Goal: Task Accomplishment & Management: Manage account settings

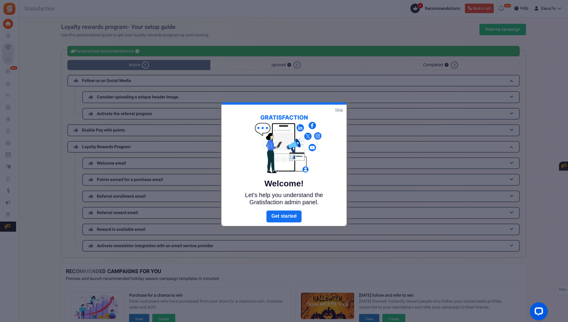
click at [339, 112] on link "Skip" at bounding box center [339, 110] width 8 height 6
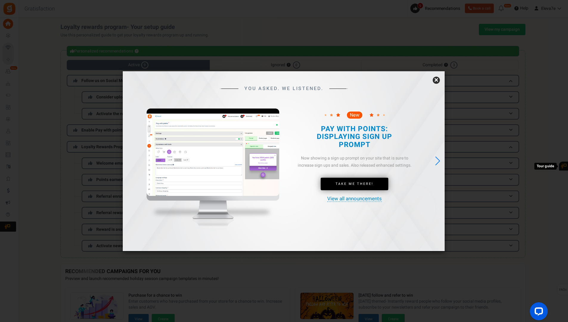
click at [436, 80] on link "×" at bounding box center [436, 80] width 7 height 7
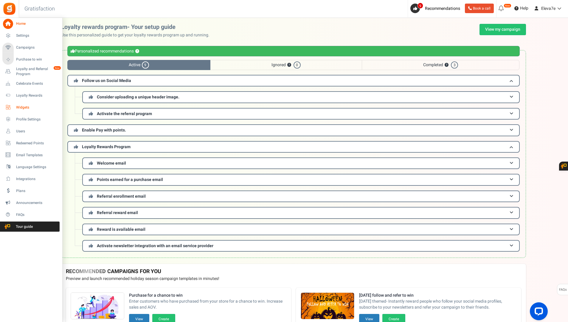
click at [28, 107] on span "Widgets" at bounding box center [37, 107] width 42 height 5
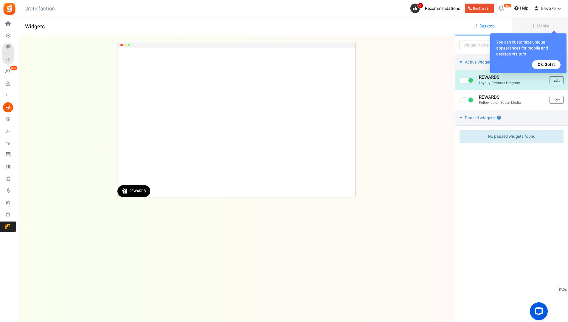
click at [141, 191] on div "REWARDS" at bounding box center [137, 191] width 16 height 4
click at [553, 81] on link "Edit" at bounding box center [557, 80] width 14 height 8
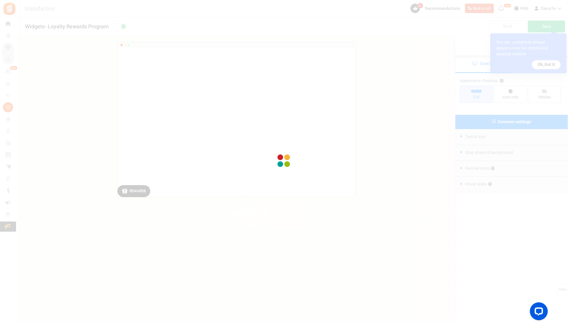
radio input "true"
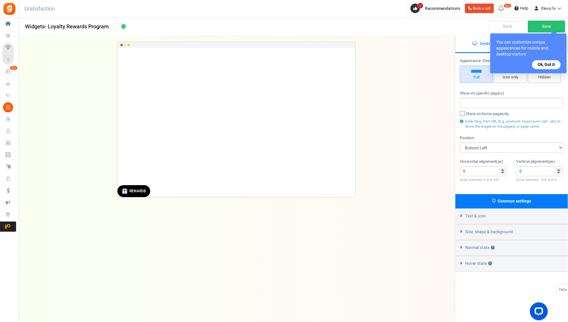
click at [552, 64] on button "Ok, Got it" at bounding box center [546, 64] width 29 height 9
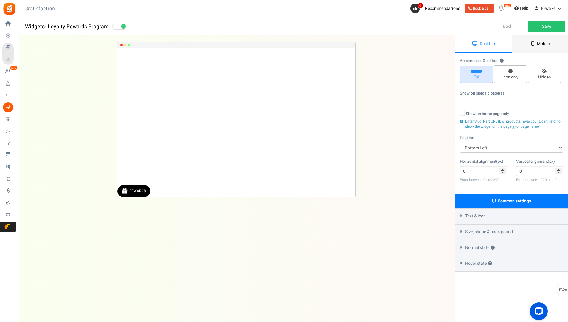
click at [536, 43] on link "Mobile" at bounding box center [540, 44] width 57 height 18
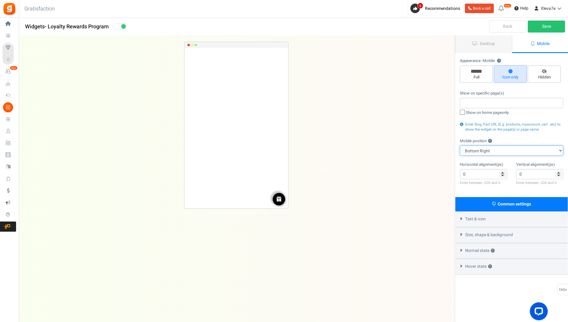
select select "left"
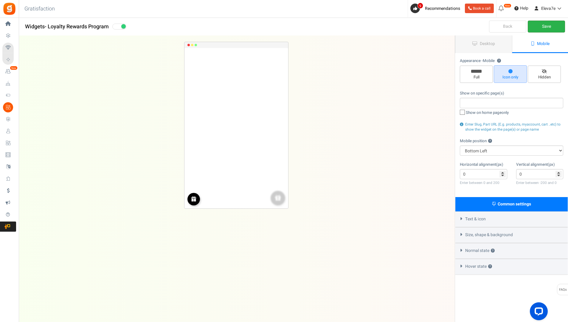
click at [545, 27] on link "Save" at bounding box center [546, 27] width 37 height 12
click at [540, 25] on link "Save" at bounding box center [546, 27] width 37 height 12
click at [481, 48] on link "Desktop" at bounding box center [484, 44] width 57 height 18
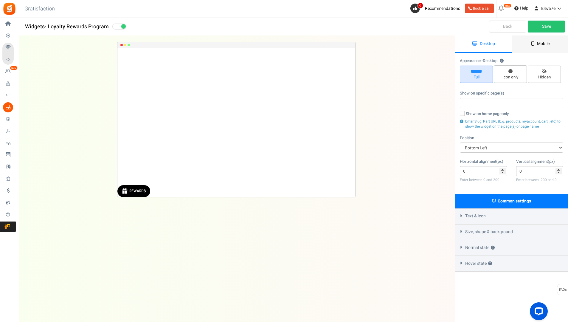
click at [536, 41] on link "Mobile" at bounding box center [540, 44] width 57 height 18
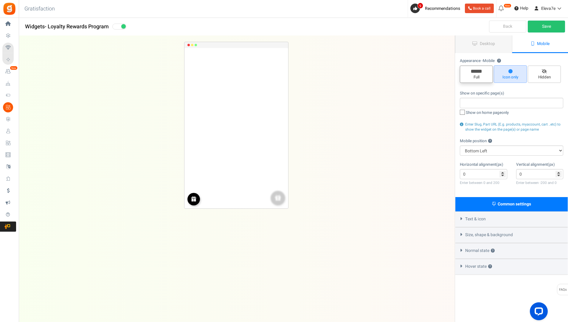
click at [485, 75] on span "Full" at bounding box center [477, 78] width 28 height 6
click at [481, 71] on input "Full" at bounding box center [479, 69] width 4 height 4
radio input "true"
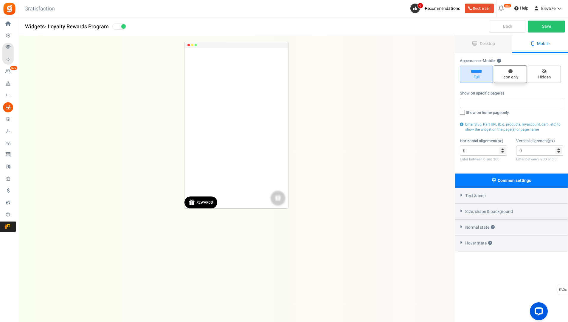
click at [512, 75] on span "Icon only" at bounding box center [511, 78] width 28 height 6
click at [512, 70] on input "Icon only" at bounding box center [513, 68] width 4 height 4
radio input "true"
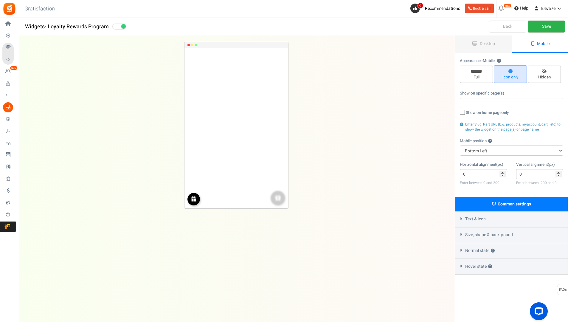
click at [551, 29] on link "Save" at bounding box center [546, 27] width 37 height 12
click at [487, 48] on link "Desktop" at bounding box center [484, 44] width 57 height 18
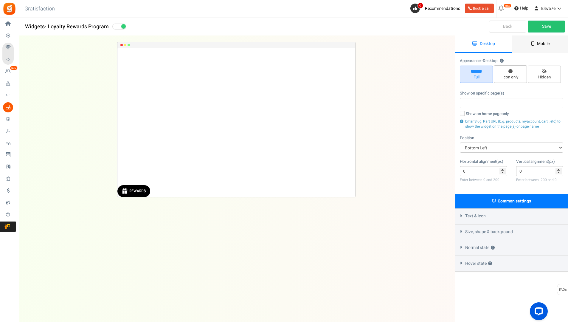
click at [532, 48] on link "Mobile" at bounding box center [540, 44] width 57 height 18
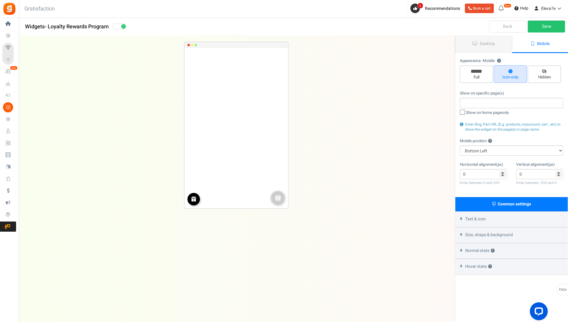
click at [277, 199] on div "REWARDS Loading.. × To configure LightBox layout please Click here REWARDS" at bounding box center [237, 128] width 104 height 160
click at [280, 201] on div "REWARDS Loading.. × To configure LightBox layout please Click here REWARDS" at bounding box center [237, 128] width 104 height 160
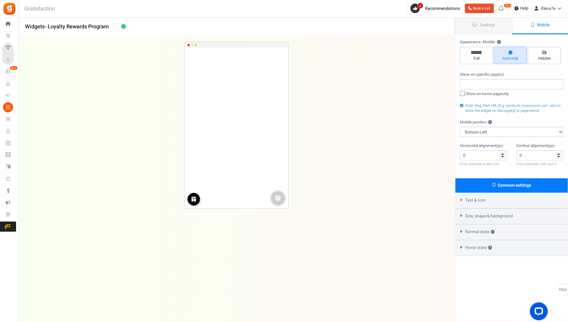
scroll to position [21, 0]
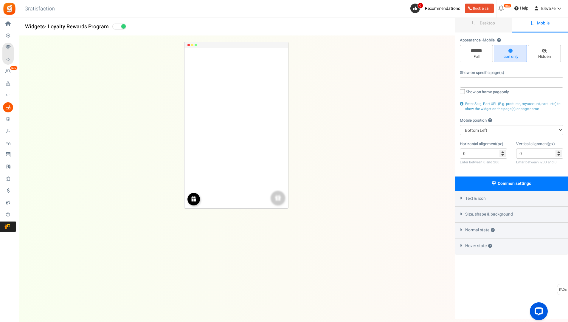
click at [462, 199] on div "Text & icon" at bounding box center [512, 199] width 112 height 16
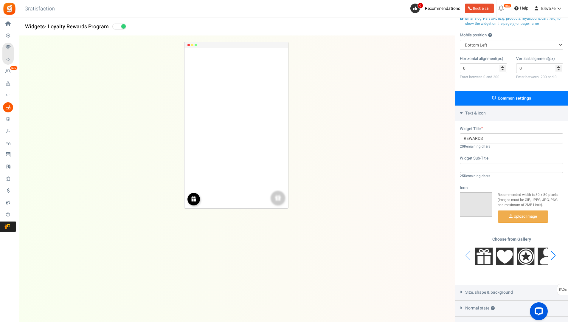
scroll to position [126, 0]
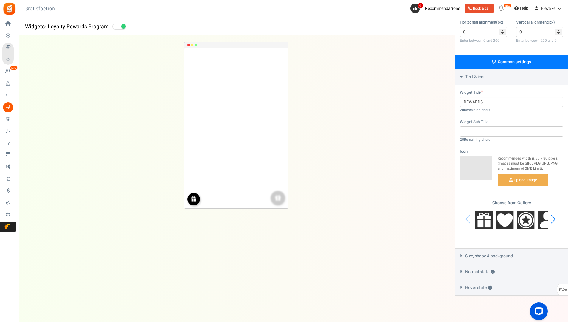
click at [470, 253] on span "Size, shape & background" at bounding box center [489, 256] width 48 height 6
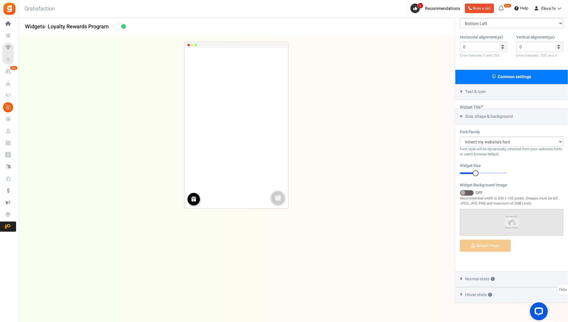
scroll to position [119, 0]
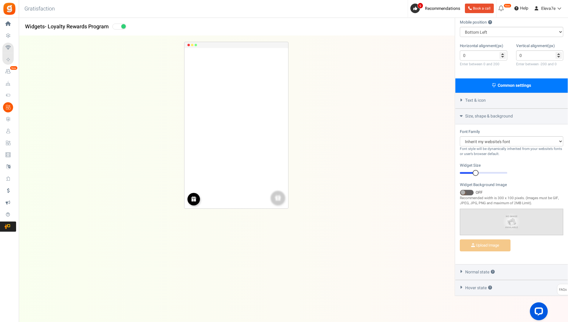
click at [466, 269] on span "Normal state ?" at bounding box center [480, 272] width 30 height 6
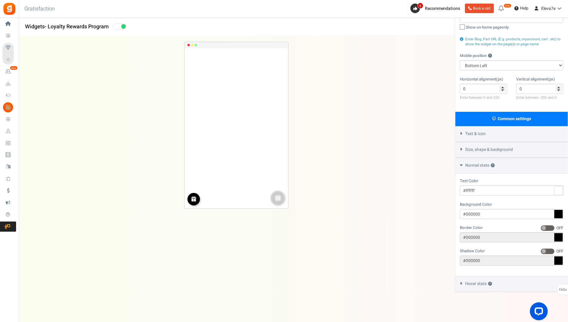
scroll to position [82, 0]
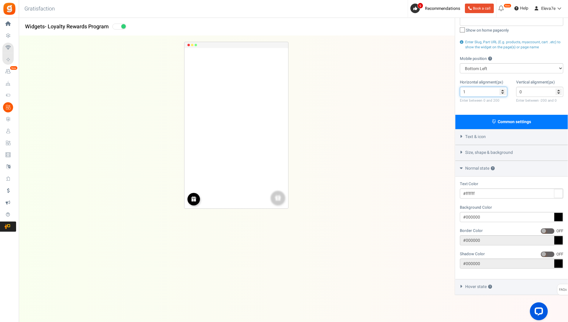
click at [503, 89] on input "1" at bounding box center [483, 92] width 47 height 10
click at [503, 89] on input "2" at bounding box center [483, 92] width 47 height 10
click at [503, 89] on input "3" at bounding box center [483, 92] width 47 height 10
click at [503, 89] on input "4" at bounding box center [483, 92] width 47 height 10
click at [503, 89] on input "5" at bounding box center [483, 92] width 47 height 10
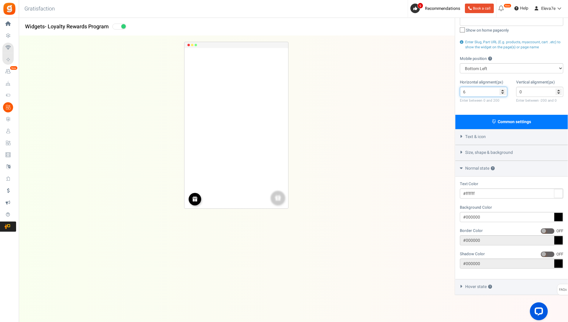
click at [503, 89] on input "6" at bounding box center [483, 92] width 47 height 10
click at [503, 89] on input "7" at bounding box center [483, 92] width 47 height 10
click at [503, 89] on input "8" at bounding box center [483, 92] width 47 height 10
click at [503, 89] on input "9" at bounding box center [483, 92] width 47 height 10
type input "10"
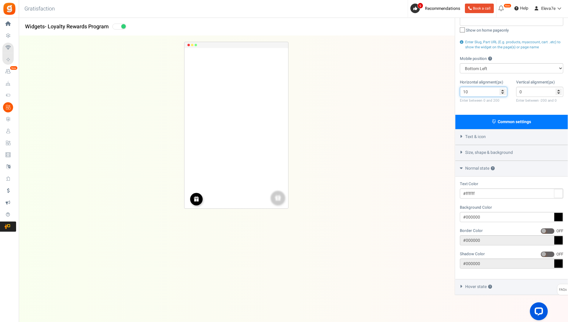
click at [503, 89] on input "10" at bounding box center [483, 92] width 47 height 10
drag, startPoint x: 484, startPoint y: 90, endPoint x: 458, endPoint y: 89, distance: 26.3
click at [458, 89] on div "Horizontal alignment(px) 10 Enter between 0 and 200" at bounding box center [484, 91] width 56 height 25
click at [560, 89] on input "0" at bounding box center [539, 92] width 47 height 10
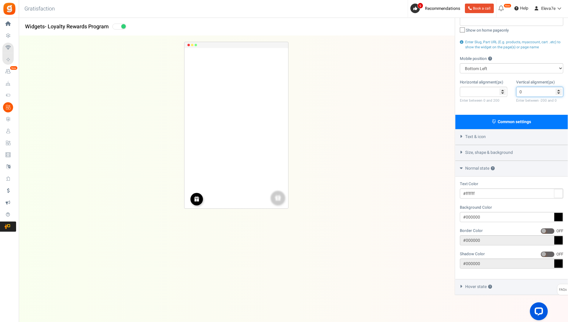
click at [560, 89] on input "0" at bounding box center [539, 92] width 47 height 10
click at [558, 88] on input "0" at bounding box center [539, 92] width 47 height 10
click at [559, 88] on input "0" at bounding box center [539, 92] width 47 height 10
click at [544, 102] on div "Vertical alignment(px) 0 Enter between -200 and 0" at bounding box center [540, 91] width 56 height 25
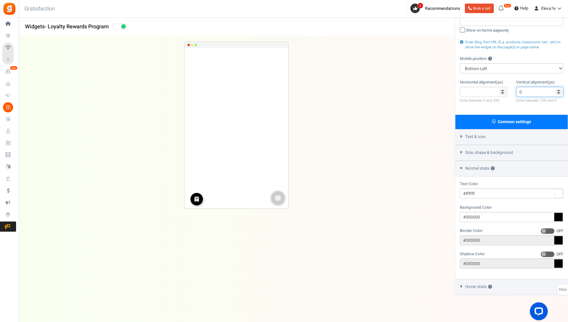
click at [560, 89] on input "0" at bounding box center [539, 92] width 47 height 10
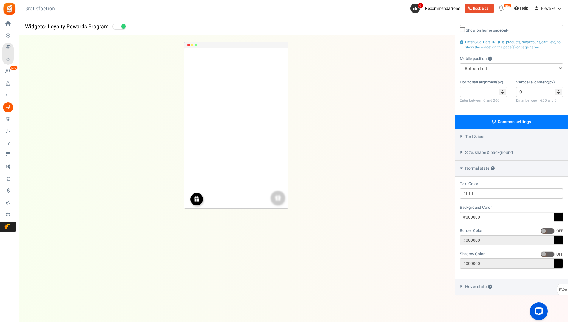
click at [374, 130] on div "REWARDS Loading.. × To configure LightBox layout please Click here REWARDS" at bounding box center [236, 167] width 455 height 262
